Goal: Task Accomplishment & Management: Manage account settings

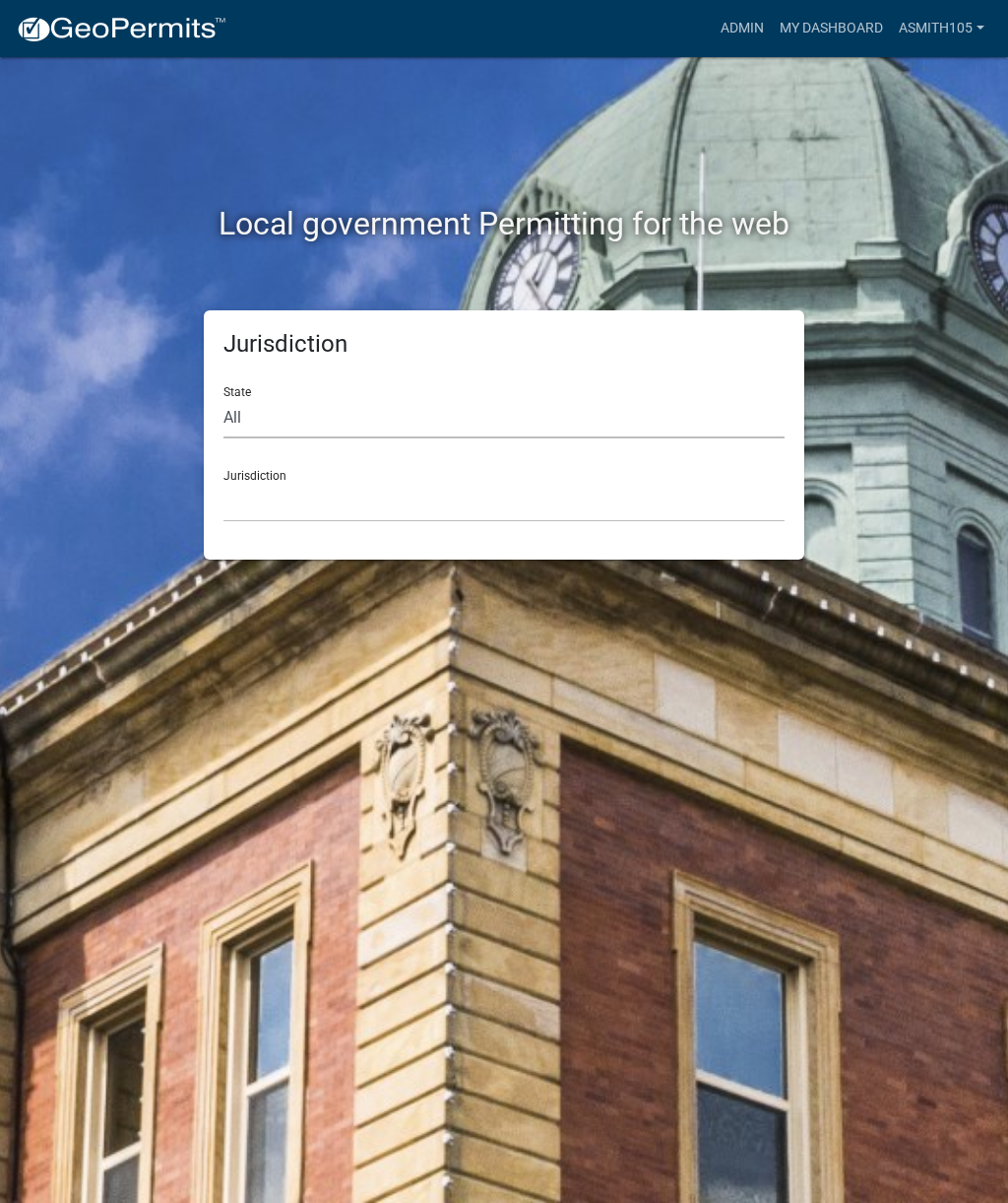
click at [350, 407] on select "All [US_STATE] [US_STATE] [US_STATE] [US_STATE] [US_STATE] [US_STATE] [US_STATE…" at bounding box center [504, 418] width 562 height 41
select select "[US_STATE]"
click at [360, 491] on select "[GEOGRAPHIC_DATA], [US_STATE][PERSON_NAME][GEOGRAPHIC_DATA], [US_STATE][PERSON_…" at bounding box center [504, 501] width 562 height 41
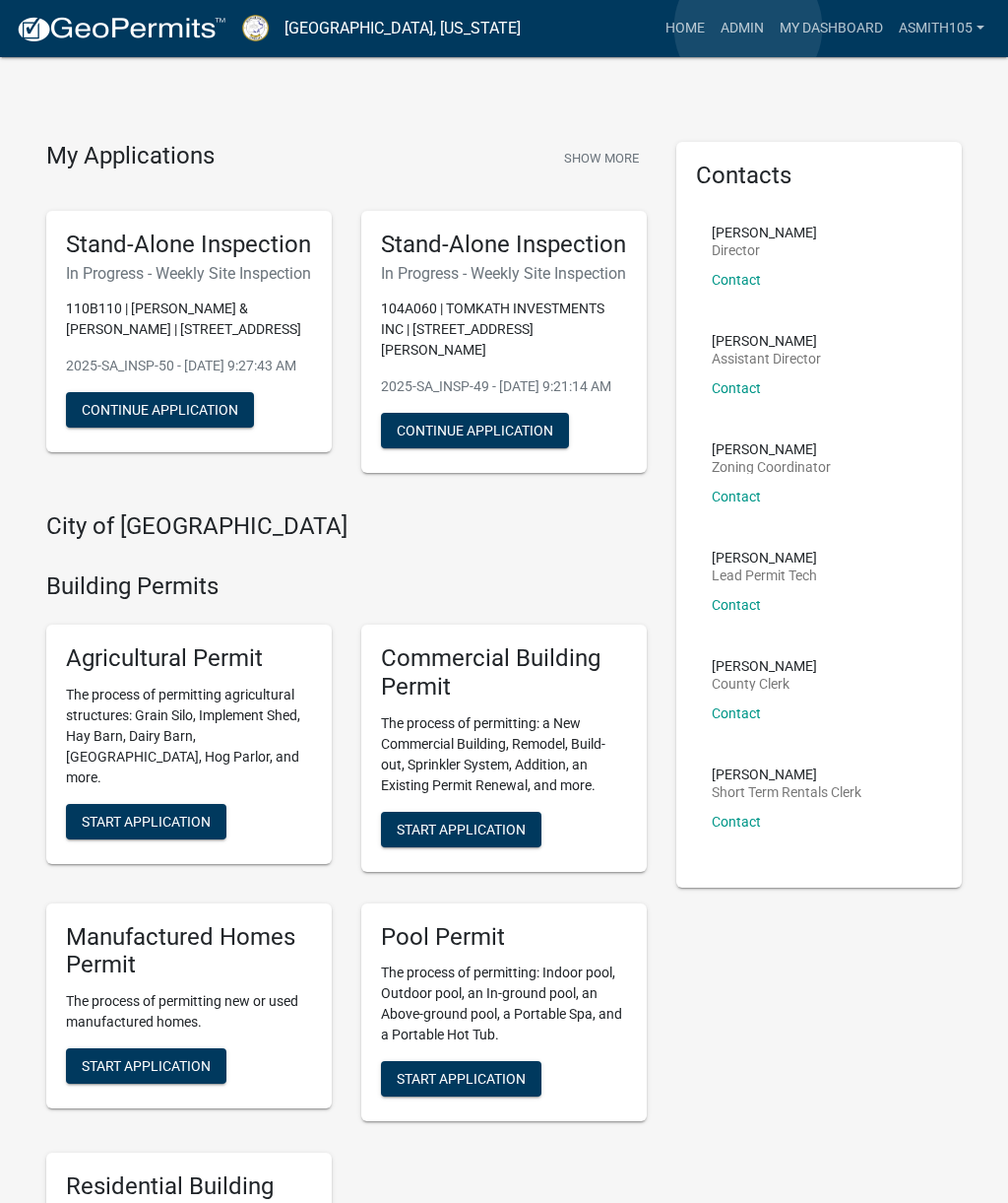
click at [750, 28] on link "Admin" at bounding box center [742, 29] width 59 height 38
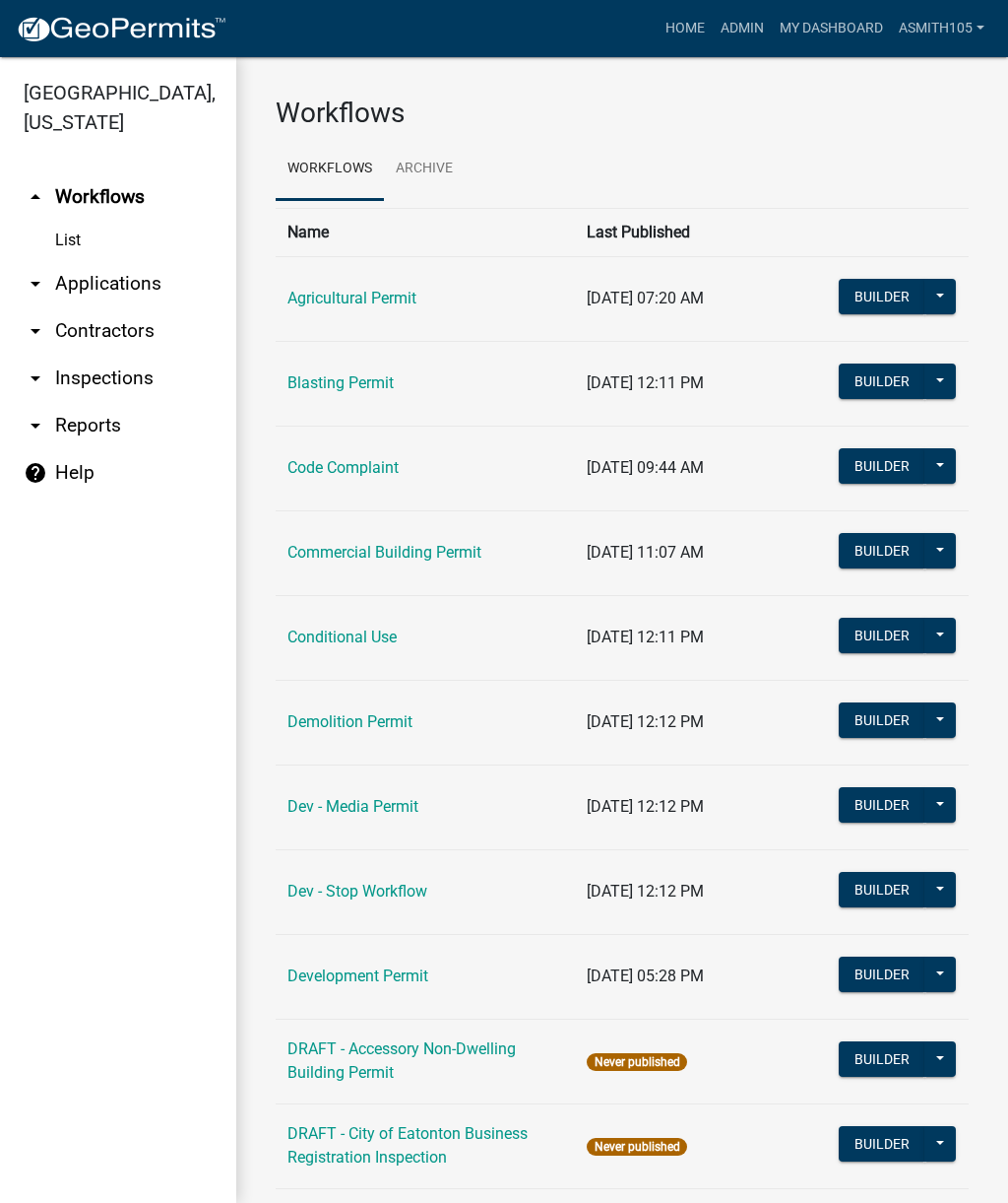
click at [117, 275] on link "arrow_drop_down Applications" at bounding box center [118, 284] width 237 height 48
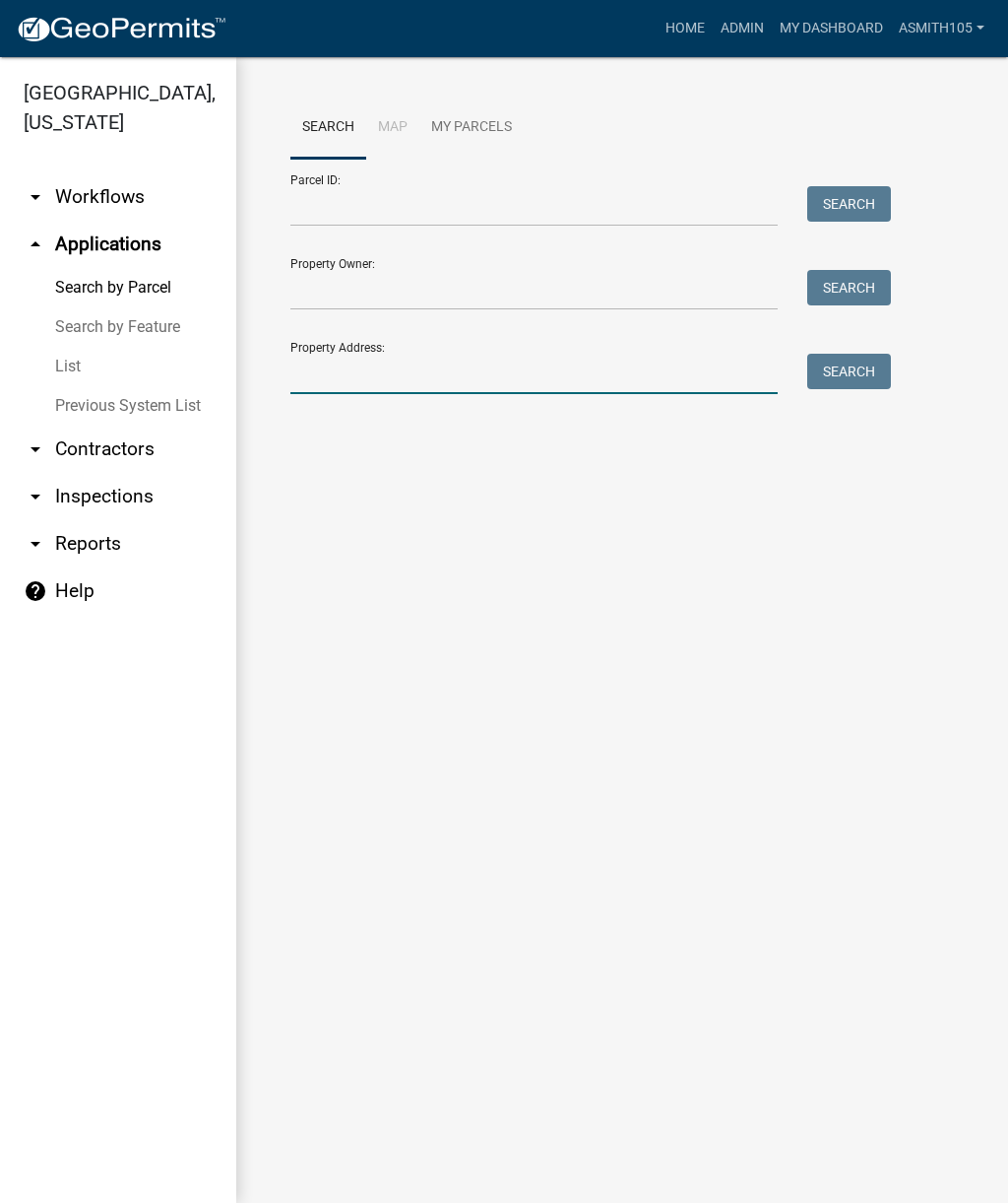
click at [399, 372] on input "Property Address:" at bounding box center [534, 374] width 487 height 41
type input "[STREET_ADDRESS]"
click at [851, 365] on button "Search" at bounding box center [849, 372] width 84 height 36
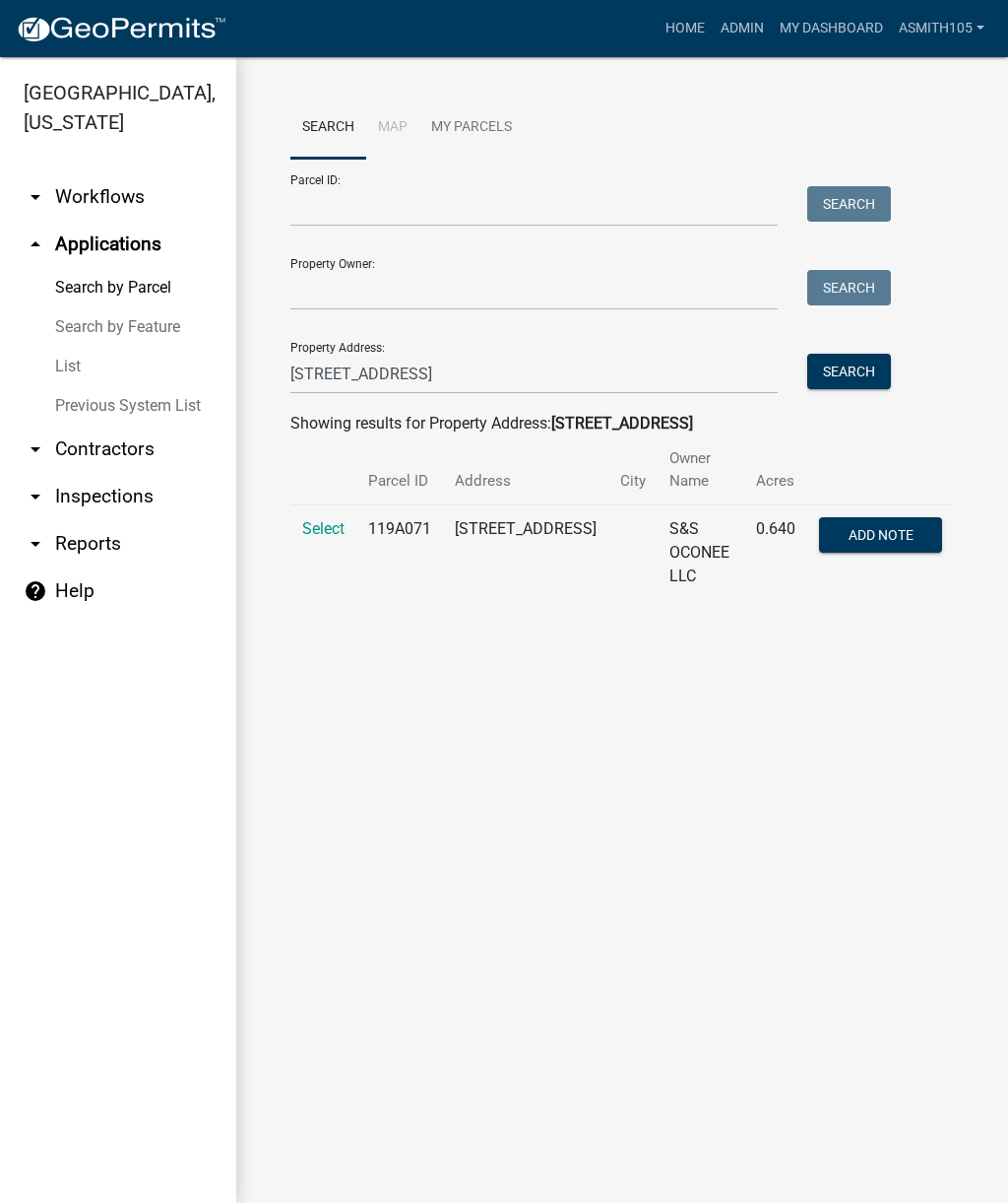
click at [308, 528] on span "Select" at bounding box center [323, 528] width 43 height 19
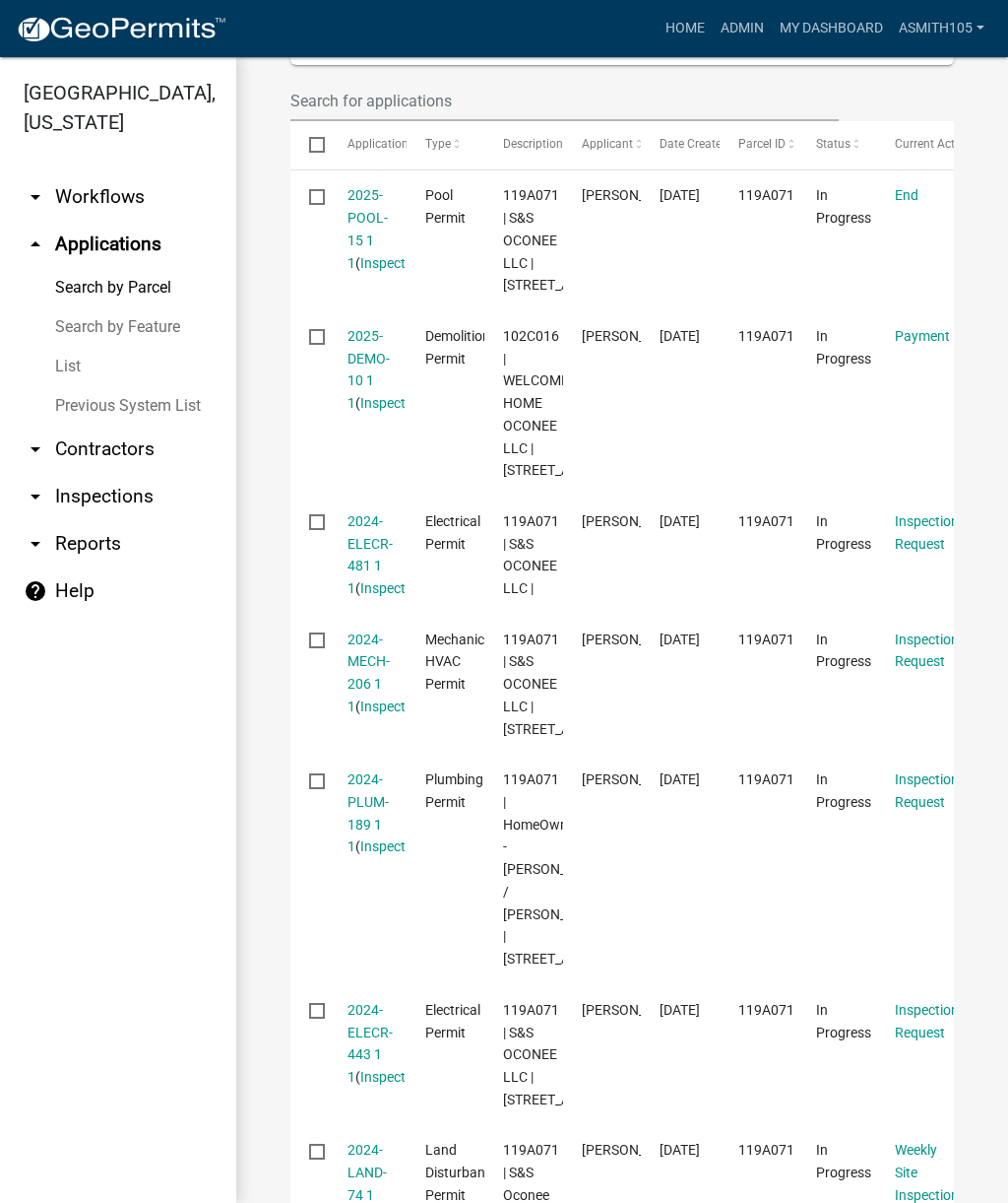
scroll to position [681, 0]
click at [365, 712] on link "2024-MECH-206 1 1" at bounding box center [369, 670] width 43 height 83
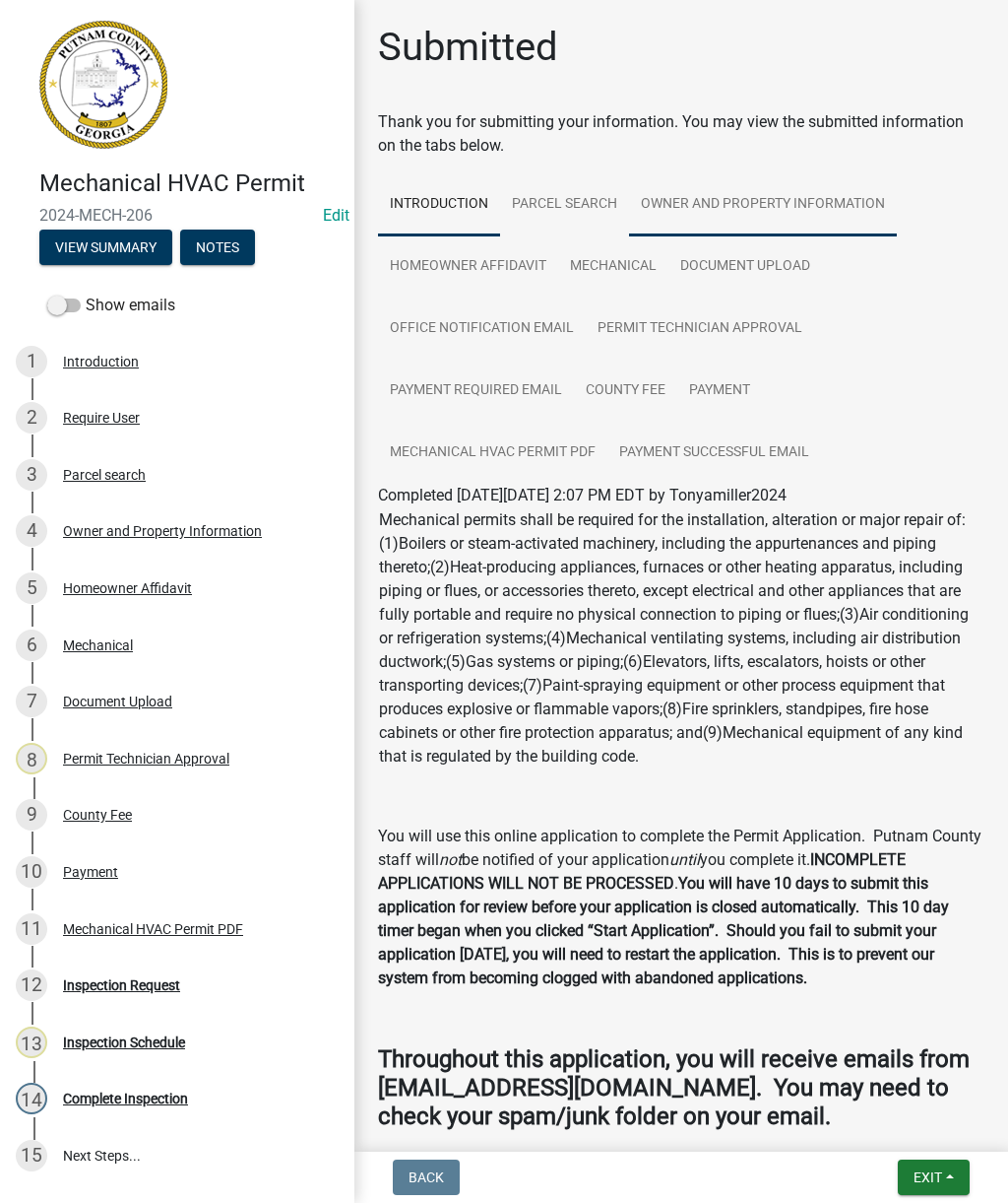
click at [787, 204] on link "Owner and Property Information" at bounding box center [762, 204] width 267 height 63
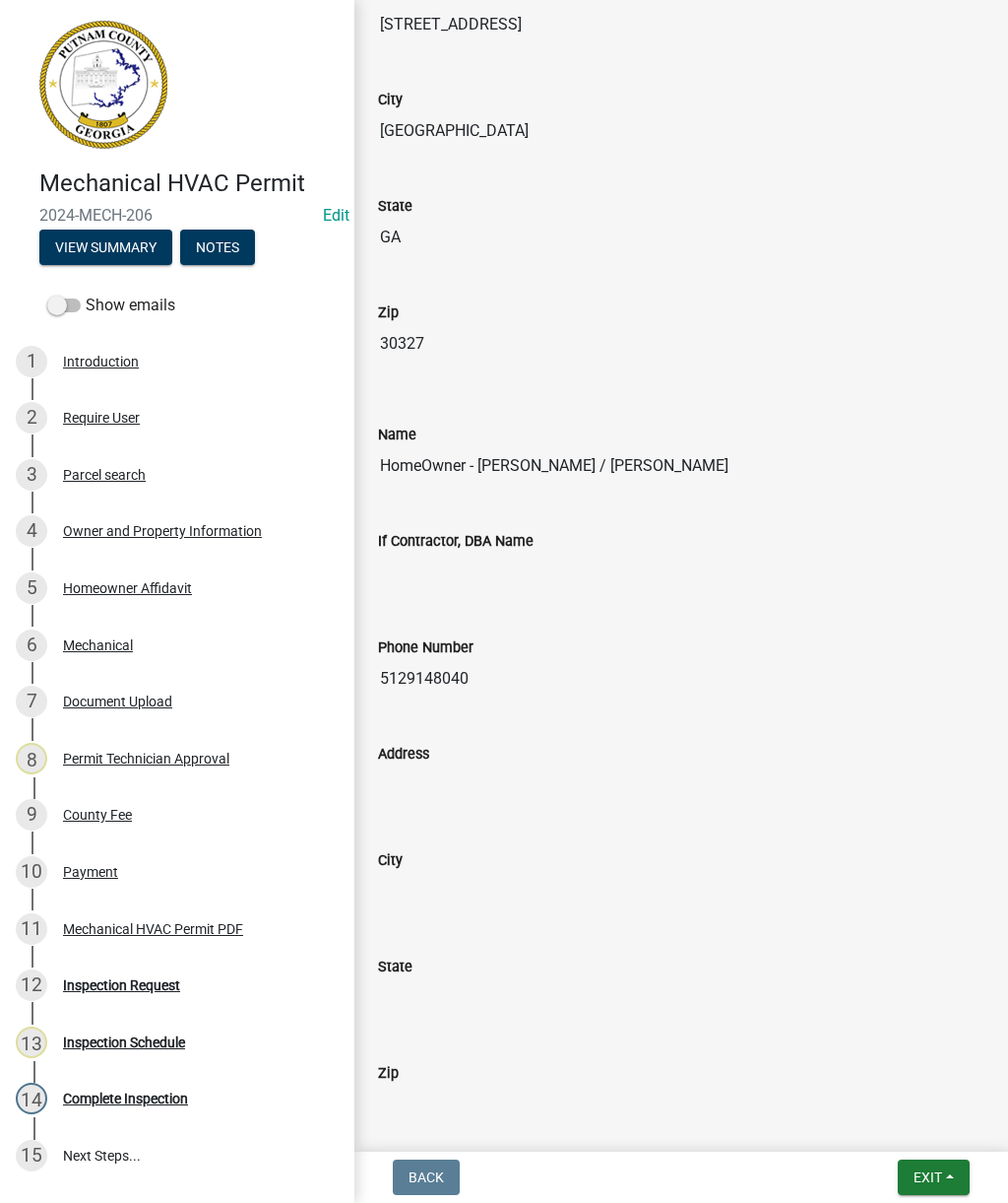
scroll to position [1649, 0]
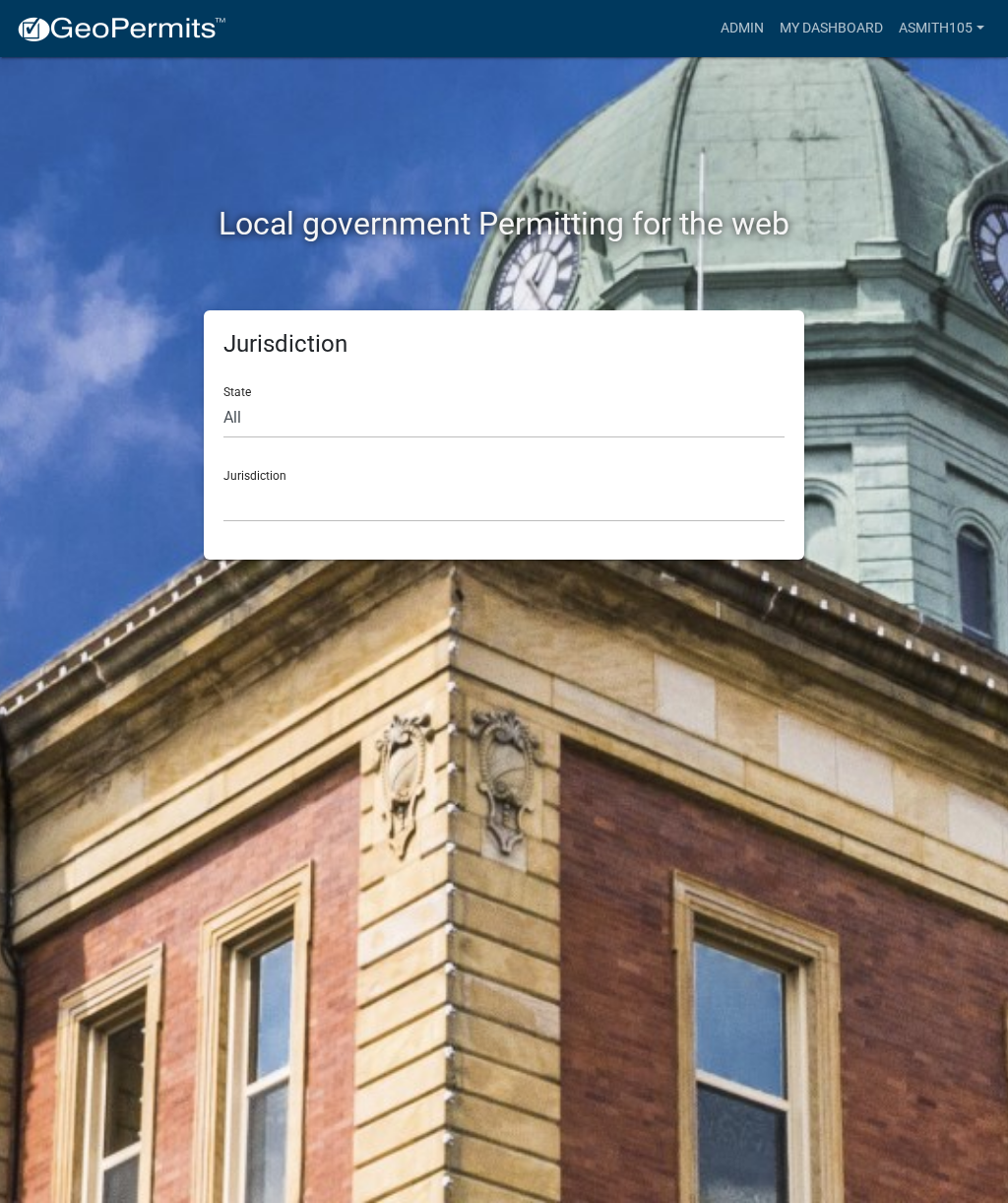
click at [587, 391] on div "State All Colorado Georgia Indiana Iowa Kansas Minnesota Ohio South Carolina Wi…" at bounding box center [504, 405] width 562 height 68
click at [344, 407] on select "All [US_STATE] [US_STATE] [US_STATE] [US_STATE] [US_STATE] [US_STATE] [US_STATE…" at bounding box center [504, 418] width 562 height 41
select select "[US_STATE]"
click at [532, 489] on select "[GEOGRAPHIC_DATA], [US_STATE][PERSON_NAME][GEOGRAPHIC_DATA], [US_STATE][PERSON_…" at bounding box center [504, 501] width 562 height 41
click at [494, 481] on select "[GEOGRAPHIC_DATA], [US_STATE][PERSON_NAME][GEOGRAPHIC_DATA], [US_STATE][PERSON_…" at bounding box center [504, 501] width 562 height 41
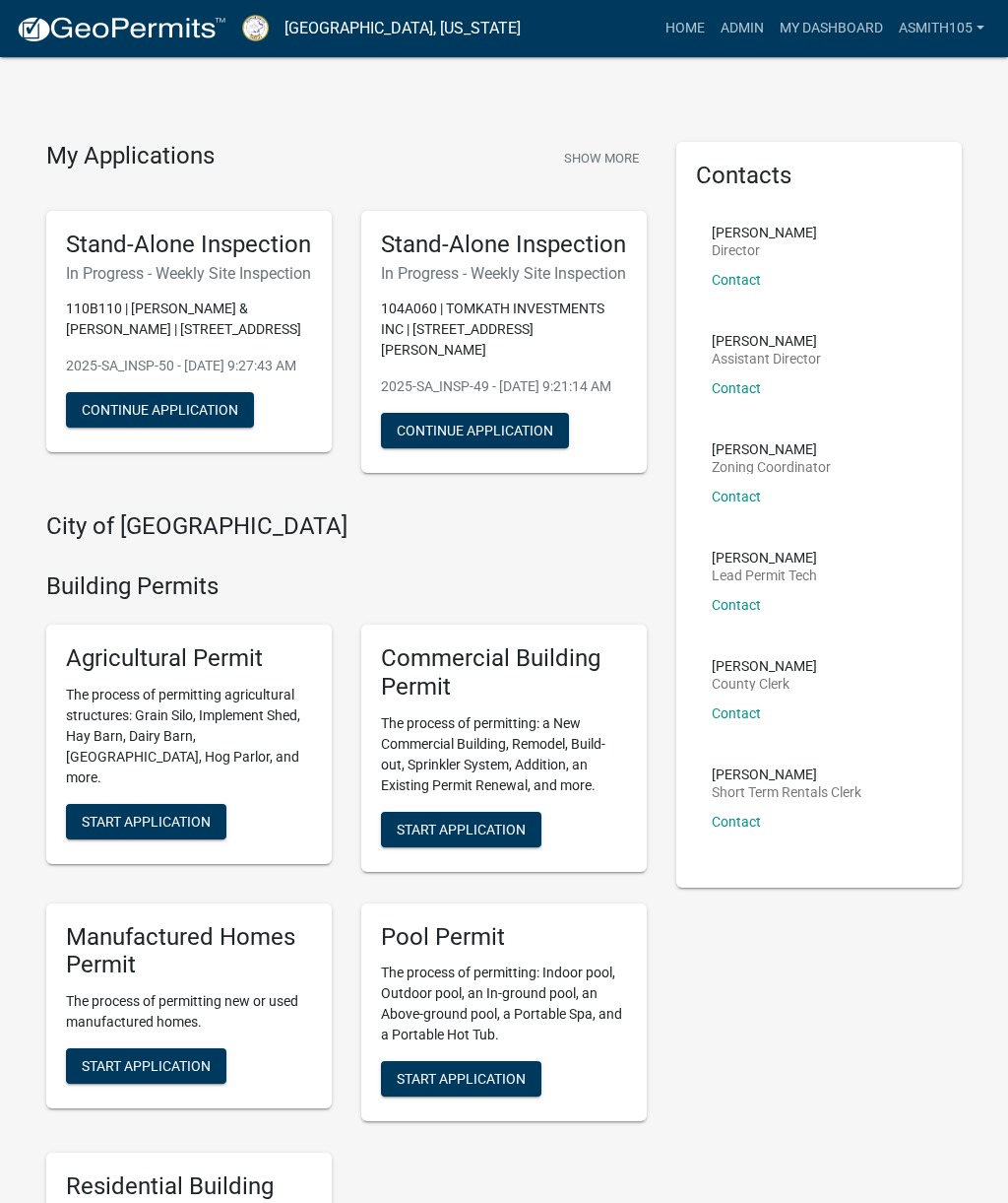
click at [679, 30] on link "Home" at bounding box center [685, 29] width 55 height 38
